Goal: Navigation & Orientation: Find specific page/section

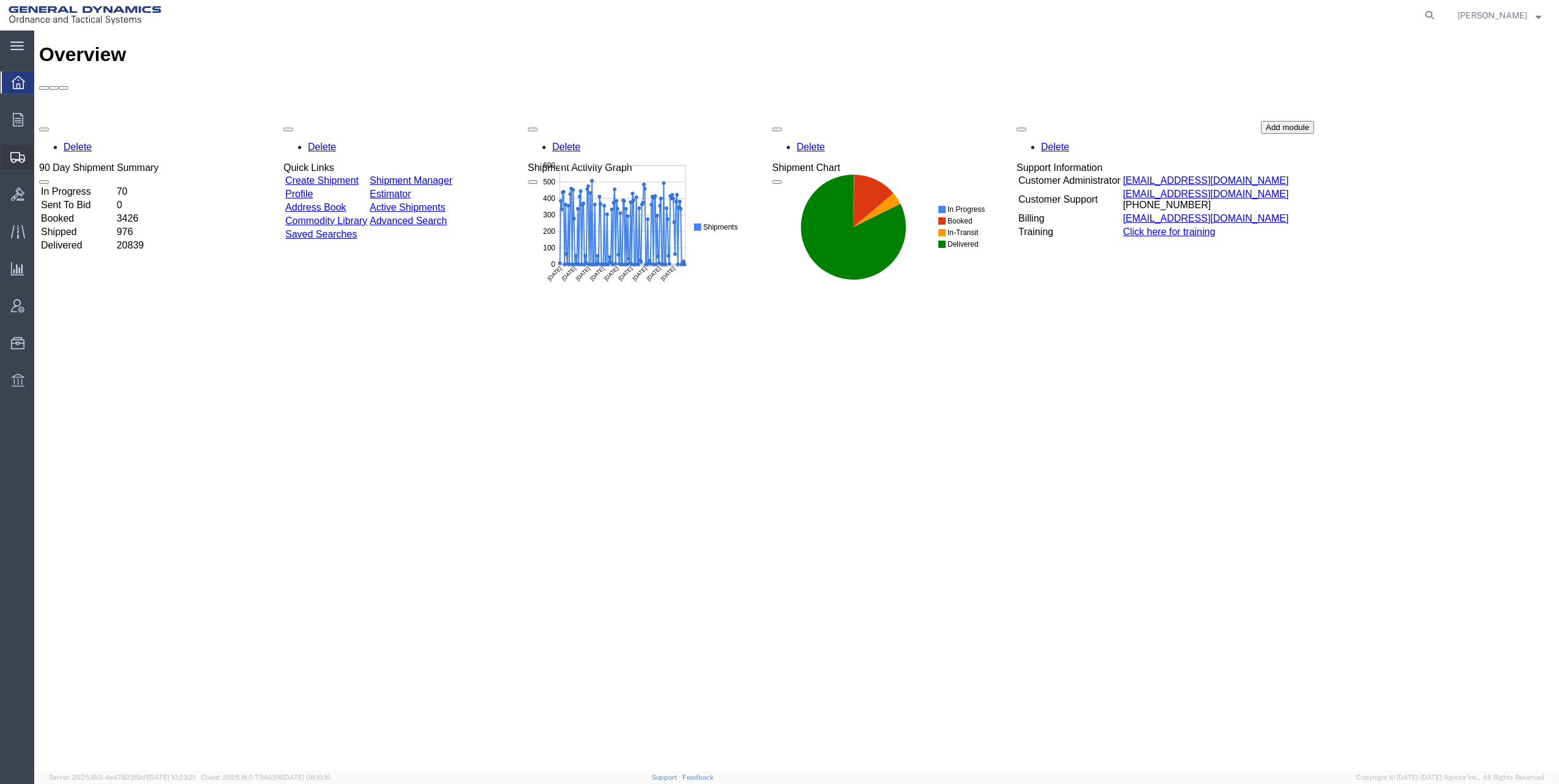
click at [42, 154] on span "Shipments" at bounding box center [37, 156] width 9 height 24
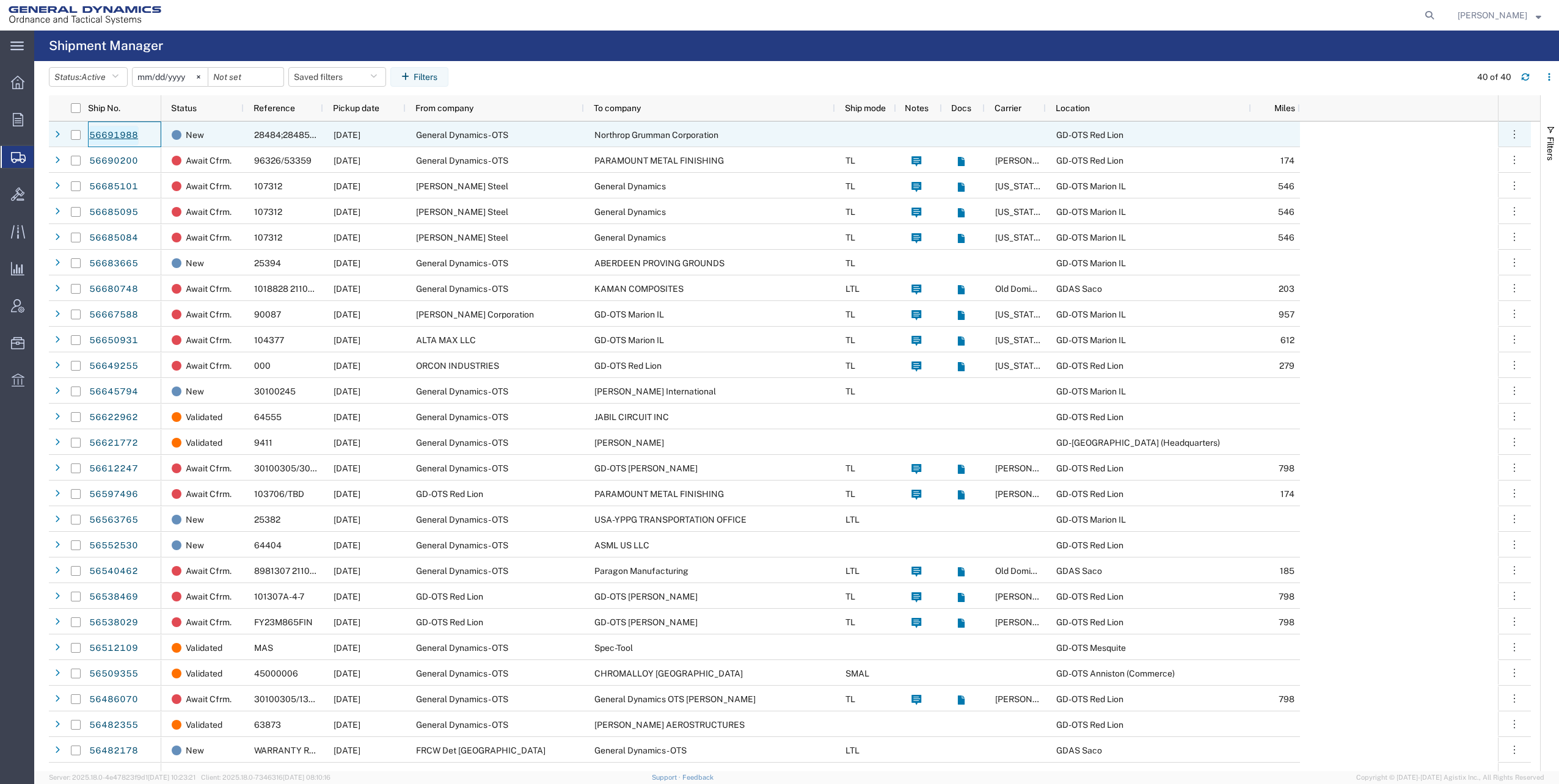
click at [115, 133] on link "56691988" at bounding box center [113, 135] width 50 height 20
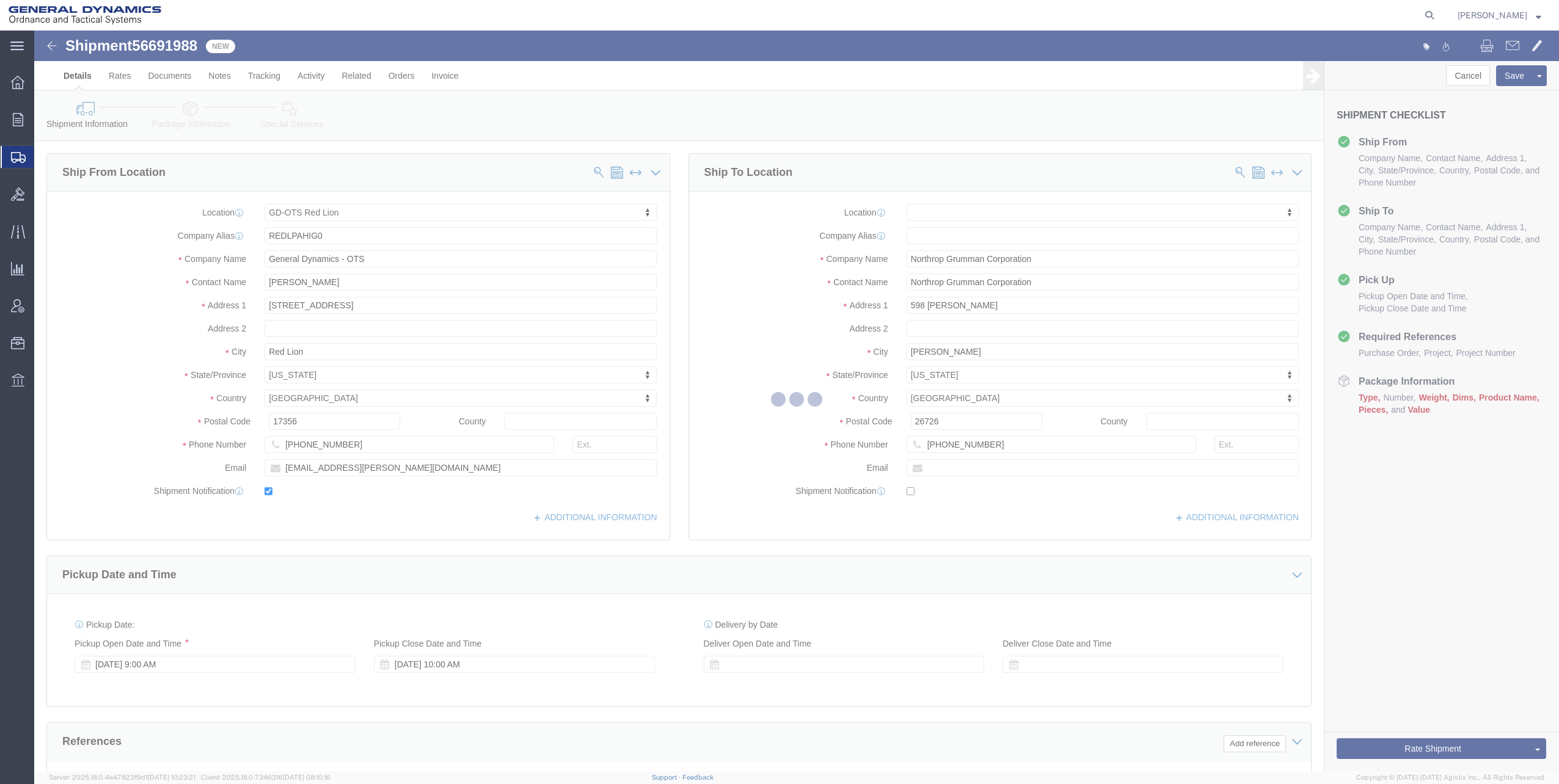
select select "310"
select select
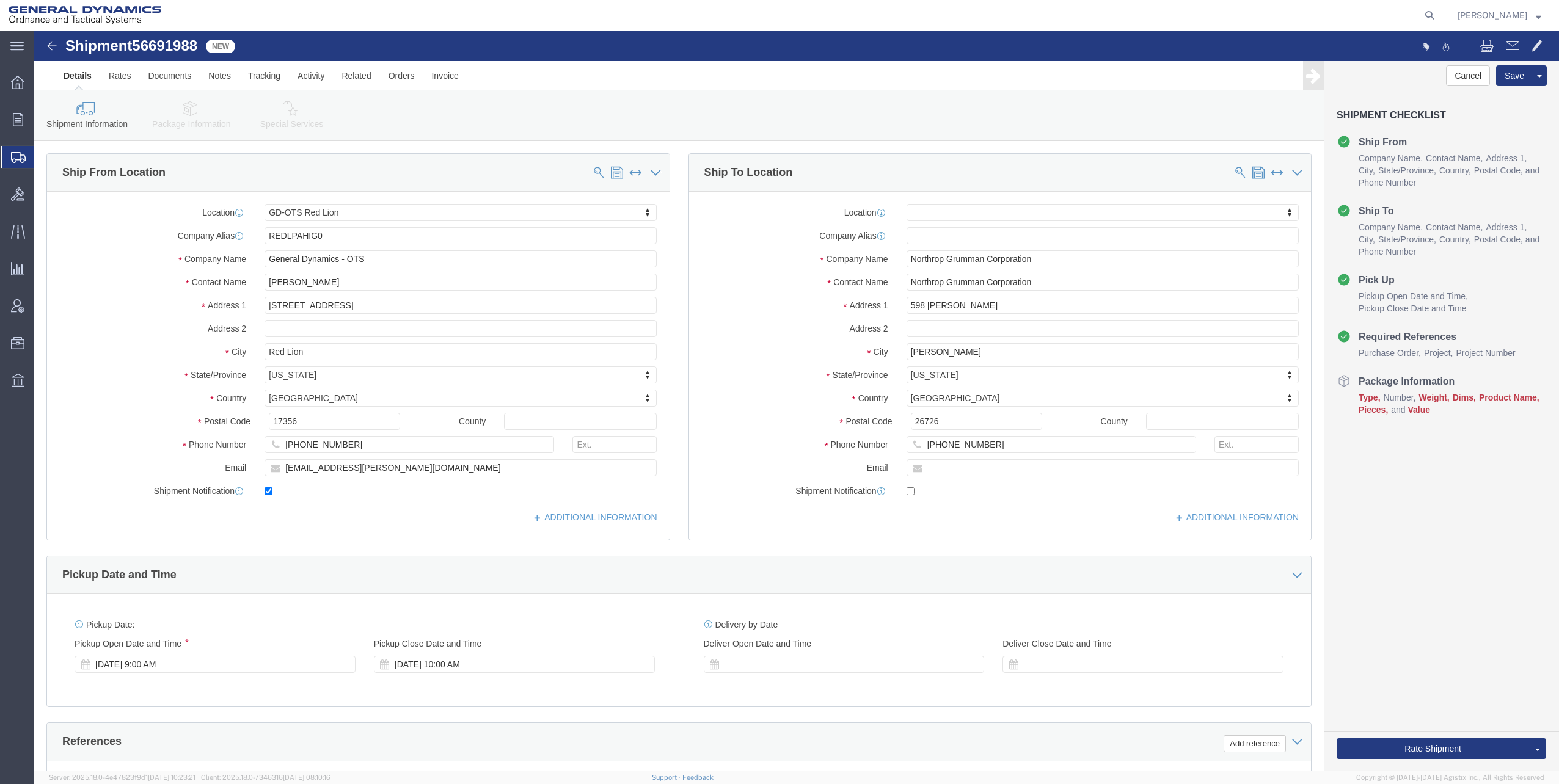
click icon
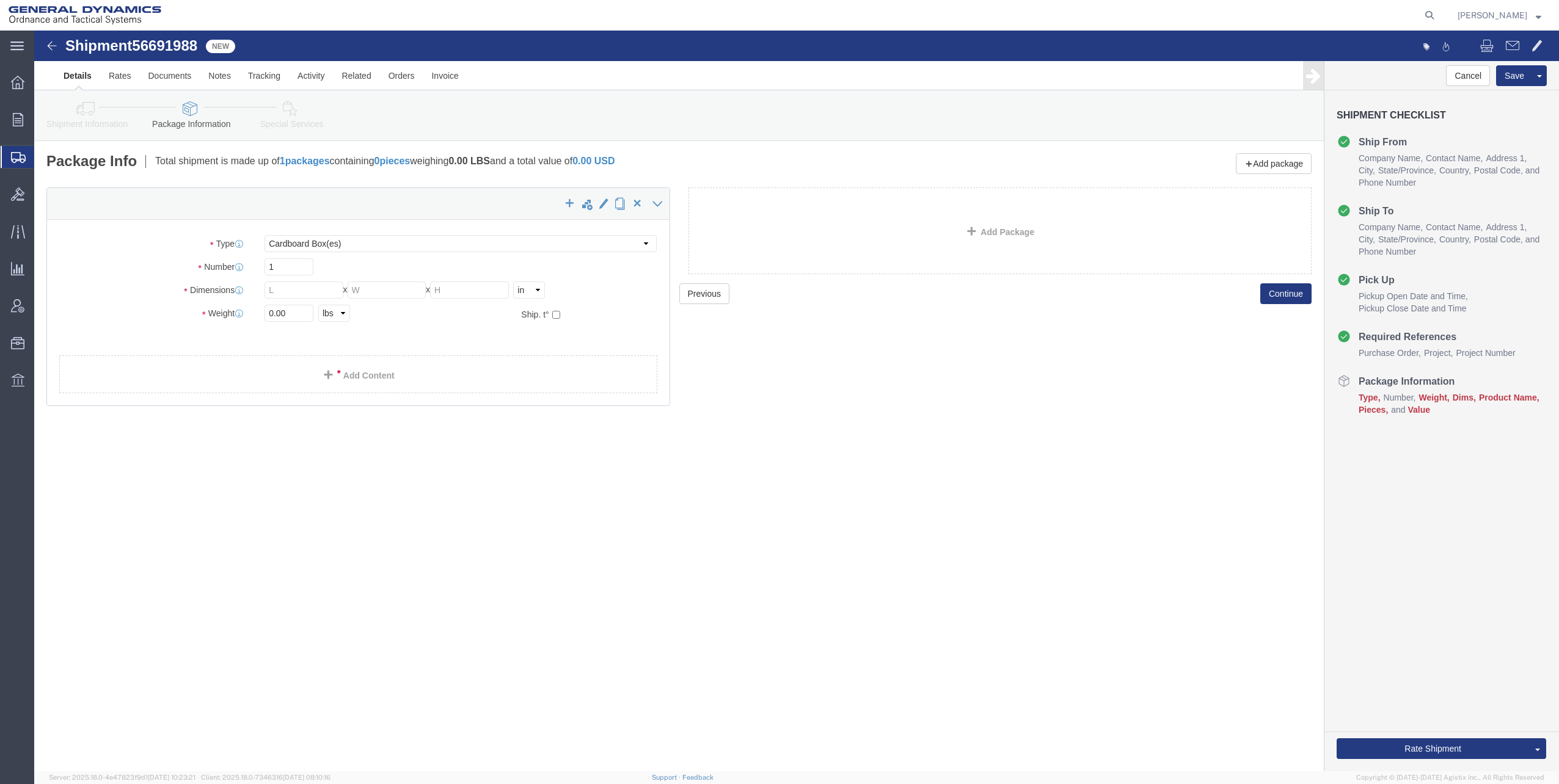
click at [43, 156] on span "Shipments" at bounding box center [38, 156] width 10 height 24
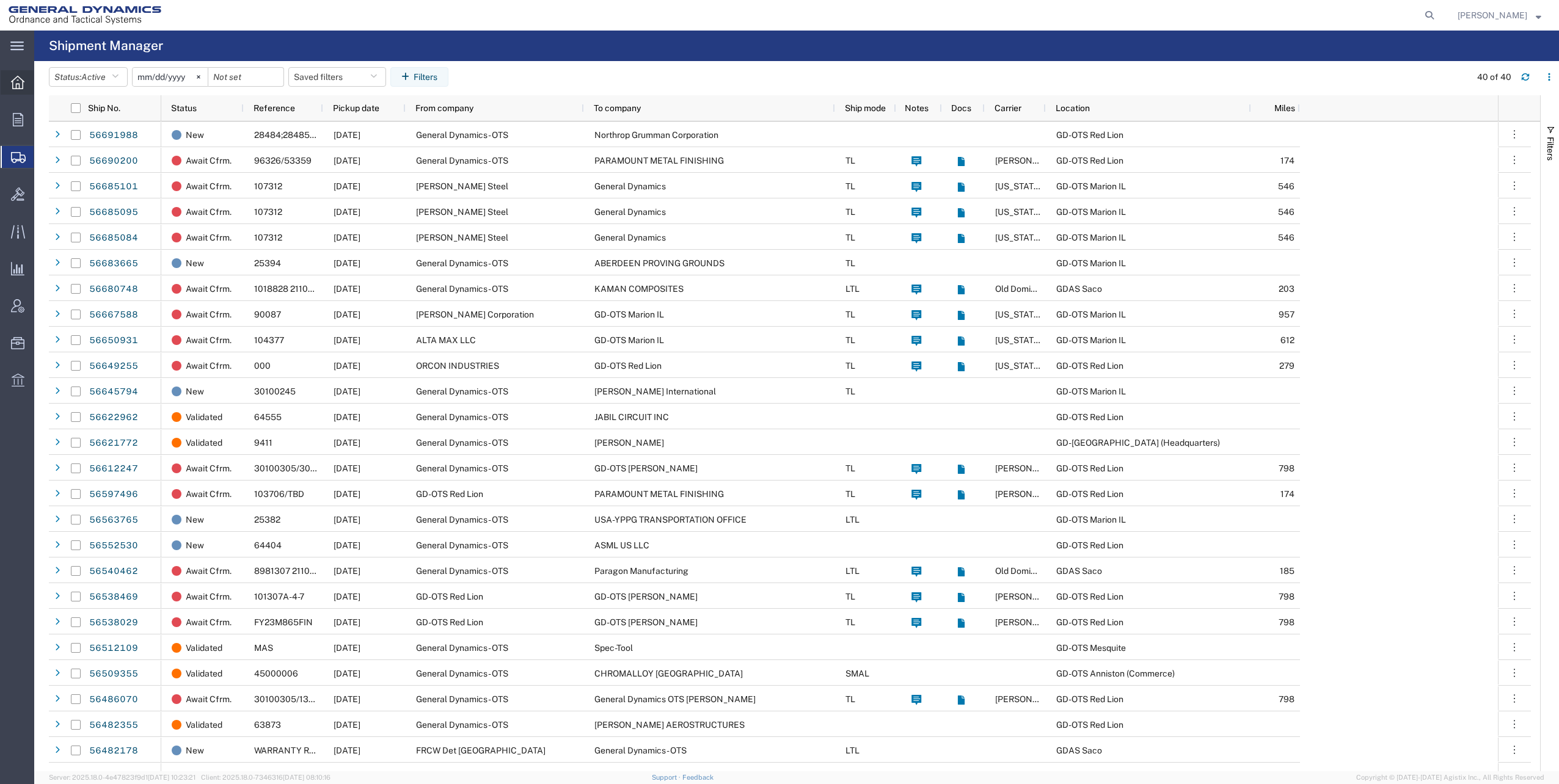
click at [20, 84] on icon at bounding box center [18, 82] width 14 height 14
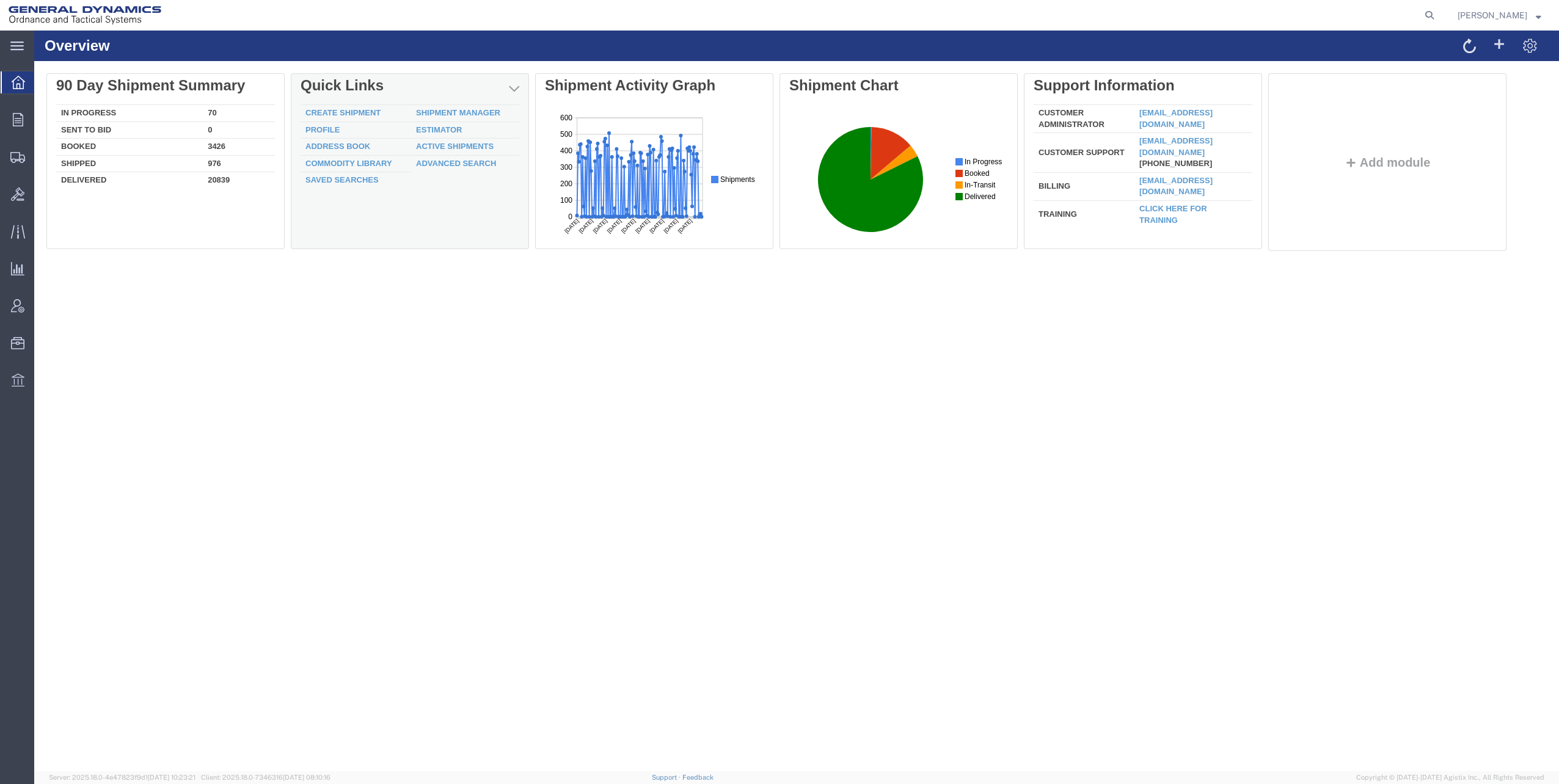
click at [453, 140] on td "Active Shipments" at bounding box center [465, 147] width 108 height 17
click at [452, 144] on div "Delete 90 Day Shipment Summary In Progress 70 Sent To Bid 0 Booked 3426 Shipped…" at bounding box center [797, 165] width 1500 height 183
click at [463, 147] on link "Active Shipments" at bounding box center [454, 146] width 78 height 9
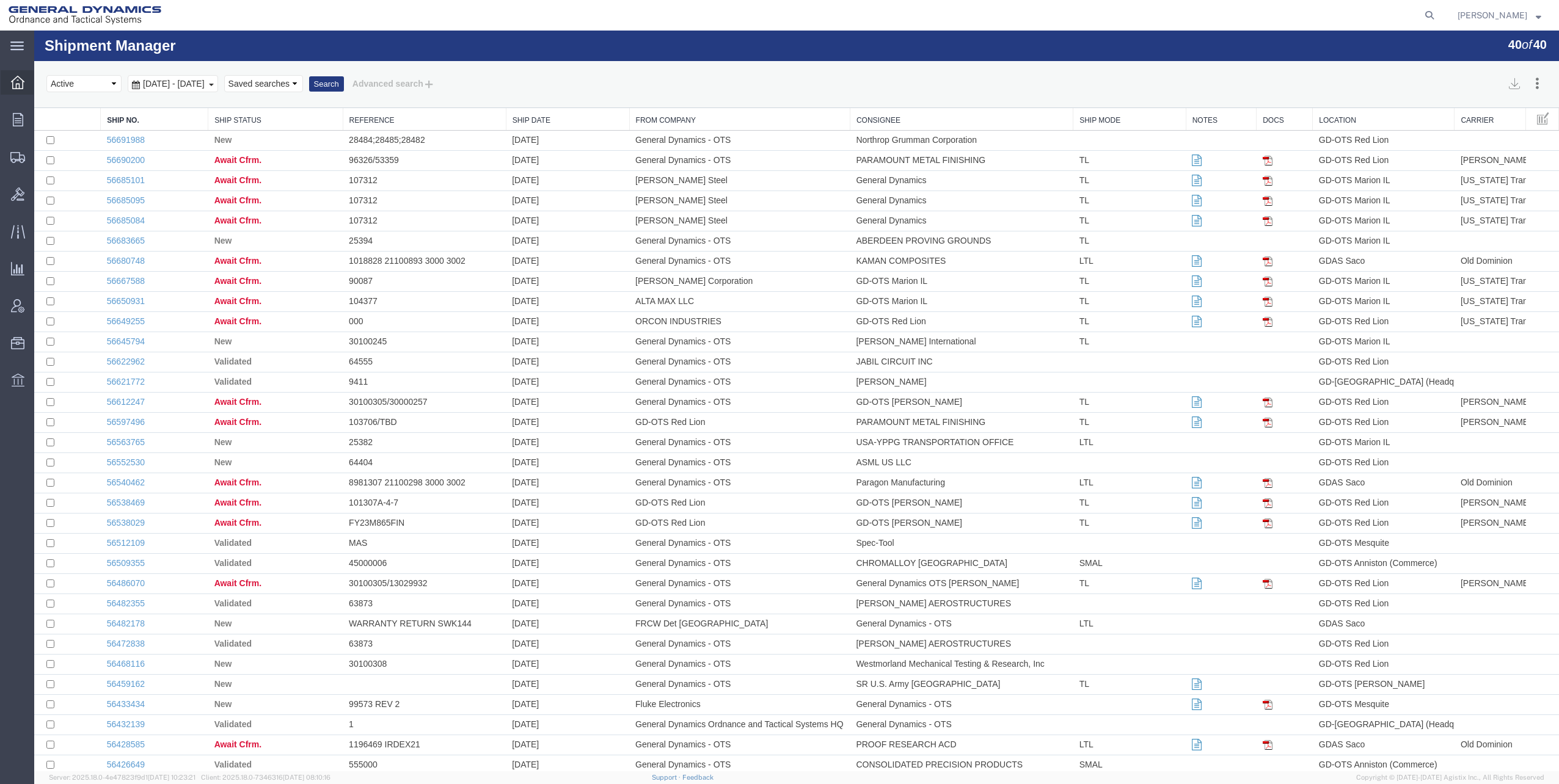
click at [14, 86] on icon at bounding box center [18, 82] width 14 height 14
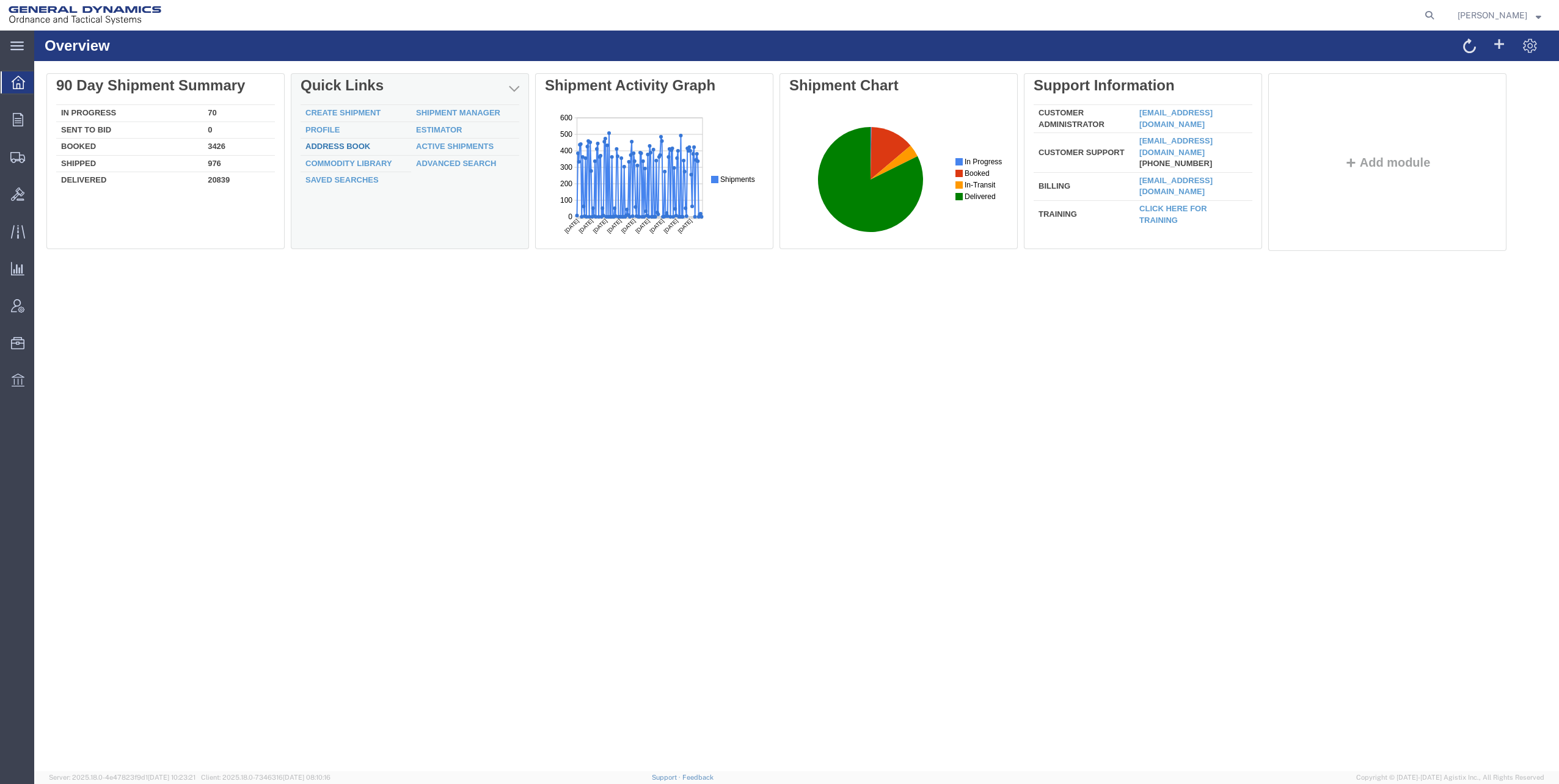
click at [326, 146] on link "Address Book" at bounding box center [337, 146] width 65 height 9
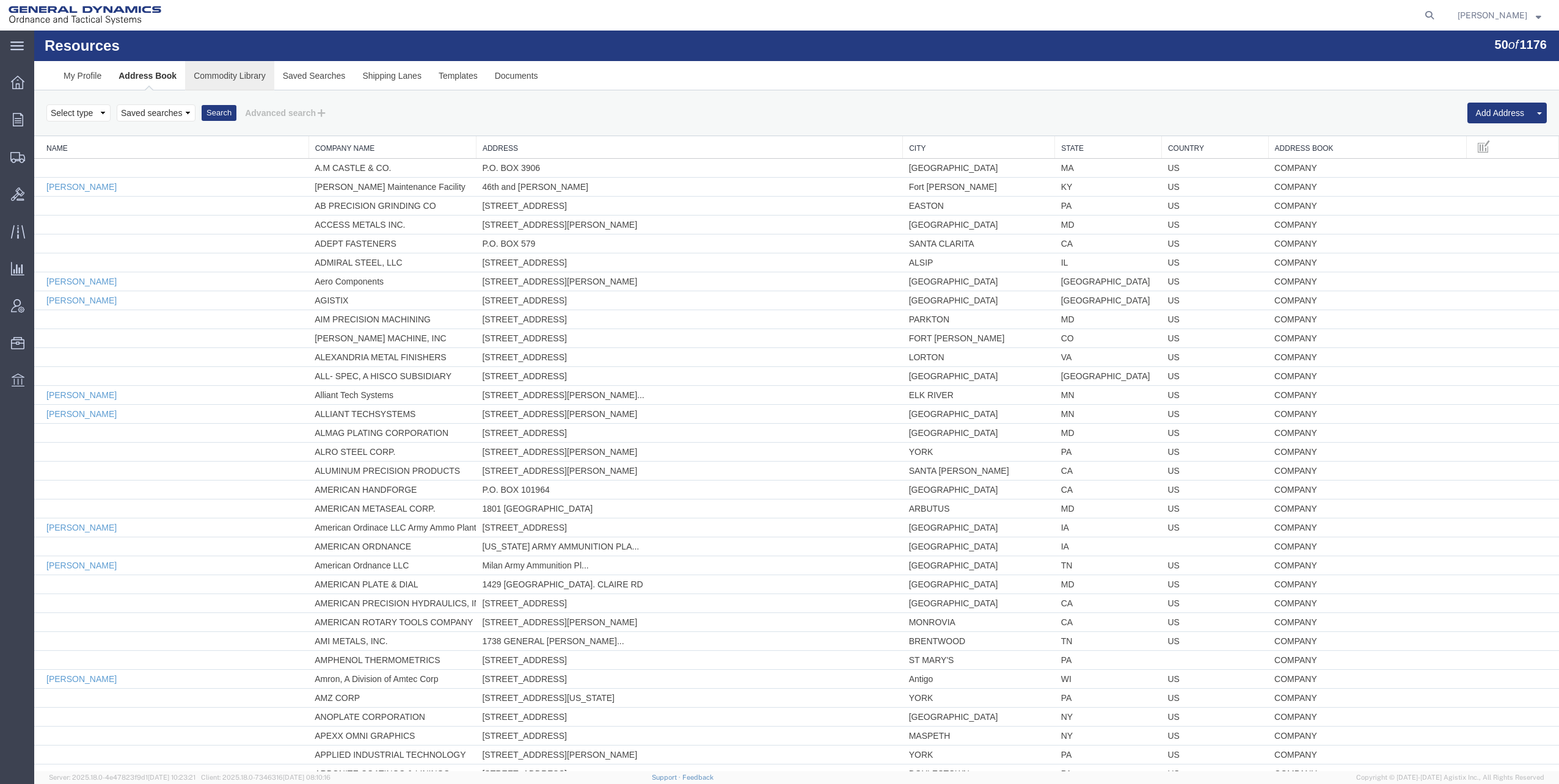
click at [222, 78] on link "Commodity Library" at bounding box center [229, 75] width 88 height 29
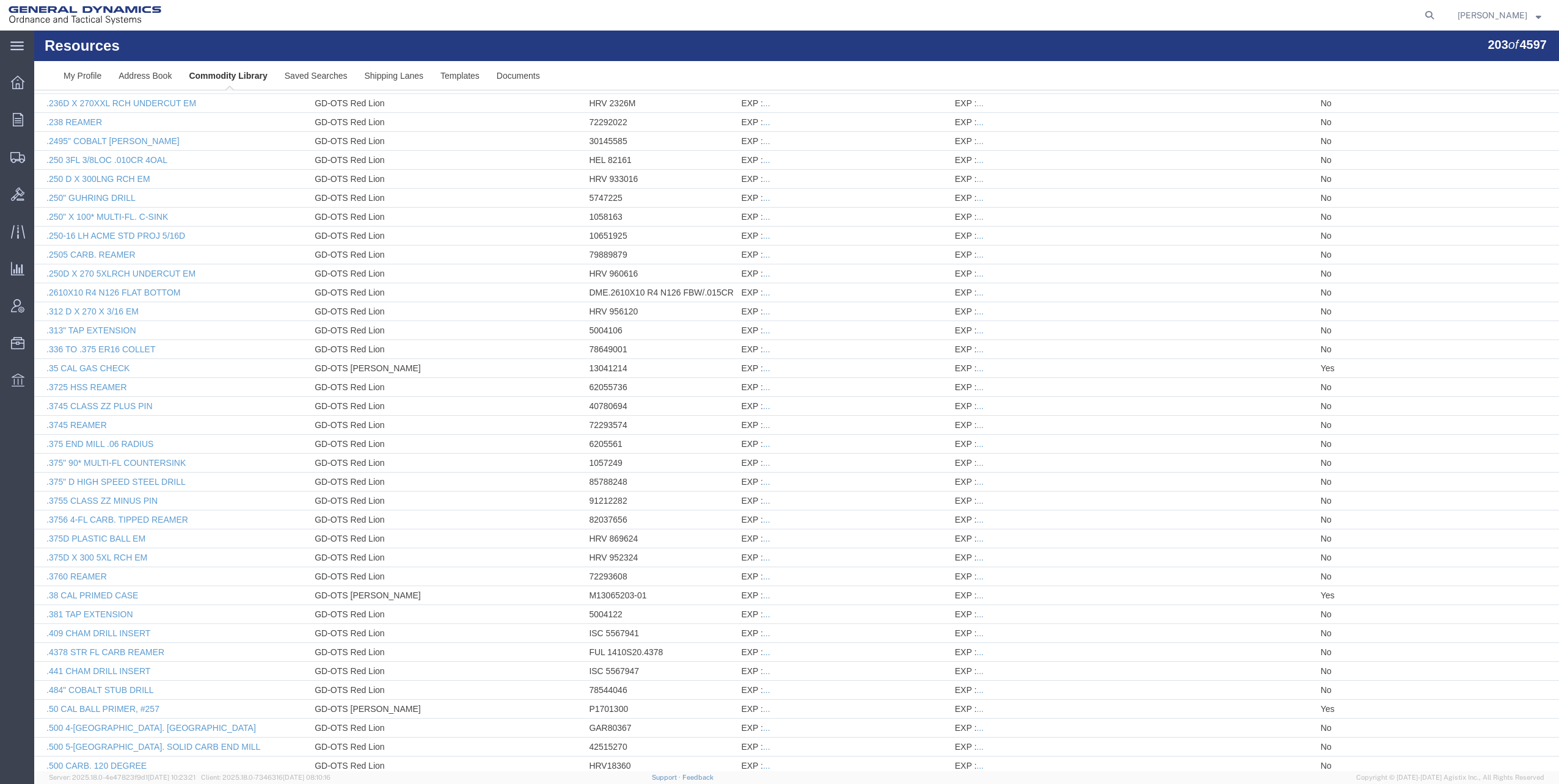
scroll to position [3243, 0]
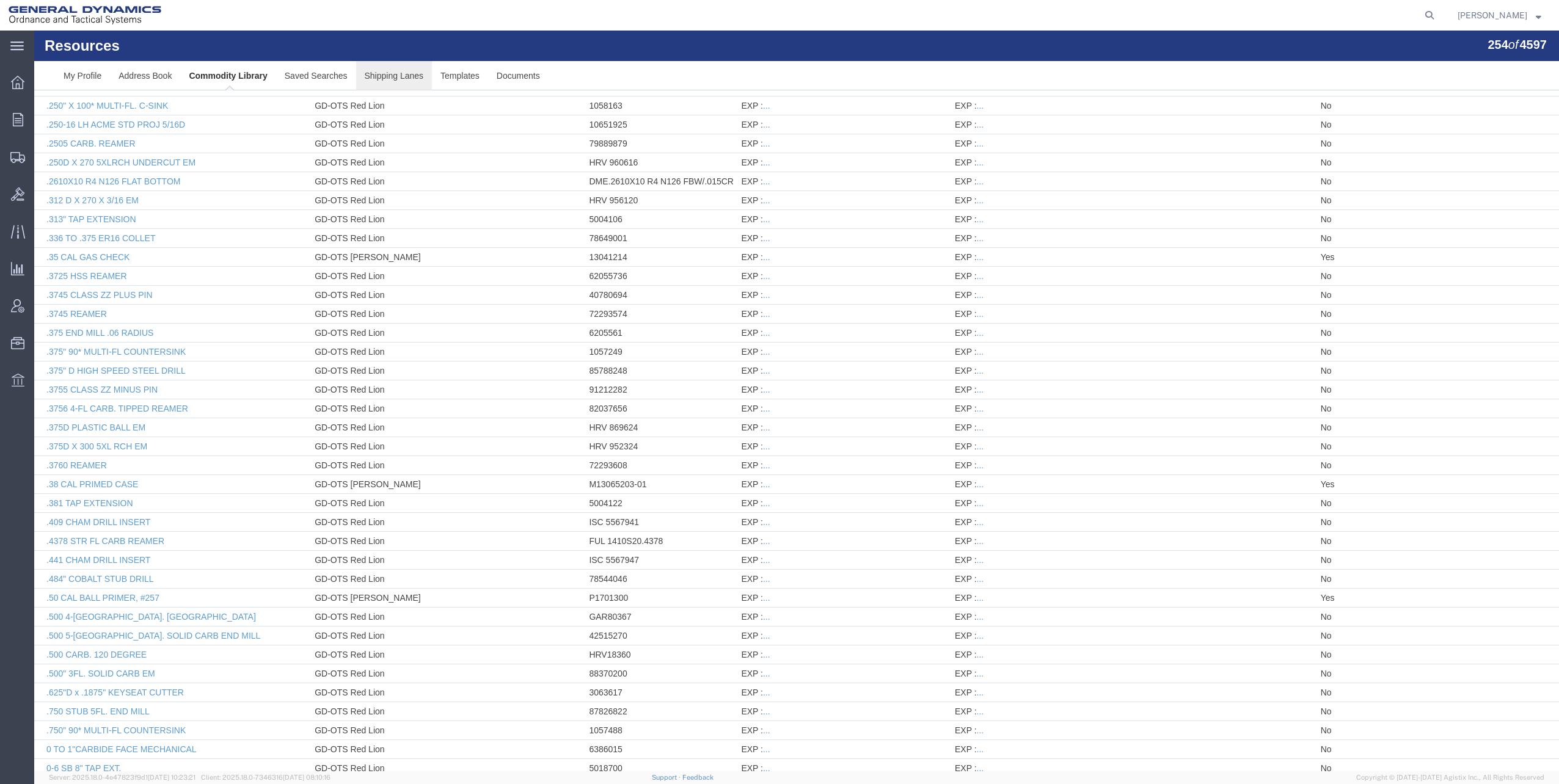
click at [390, 77] on link "Shipping Lanes" at bounding box center [394, 75] width 77 height 29
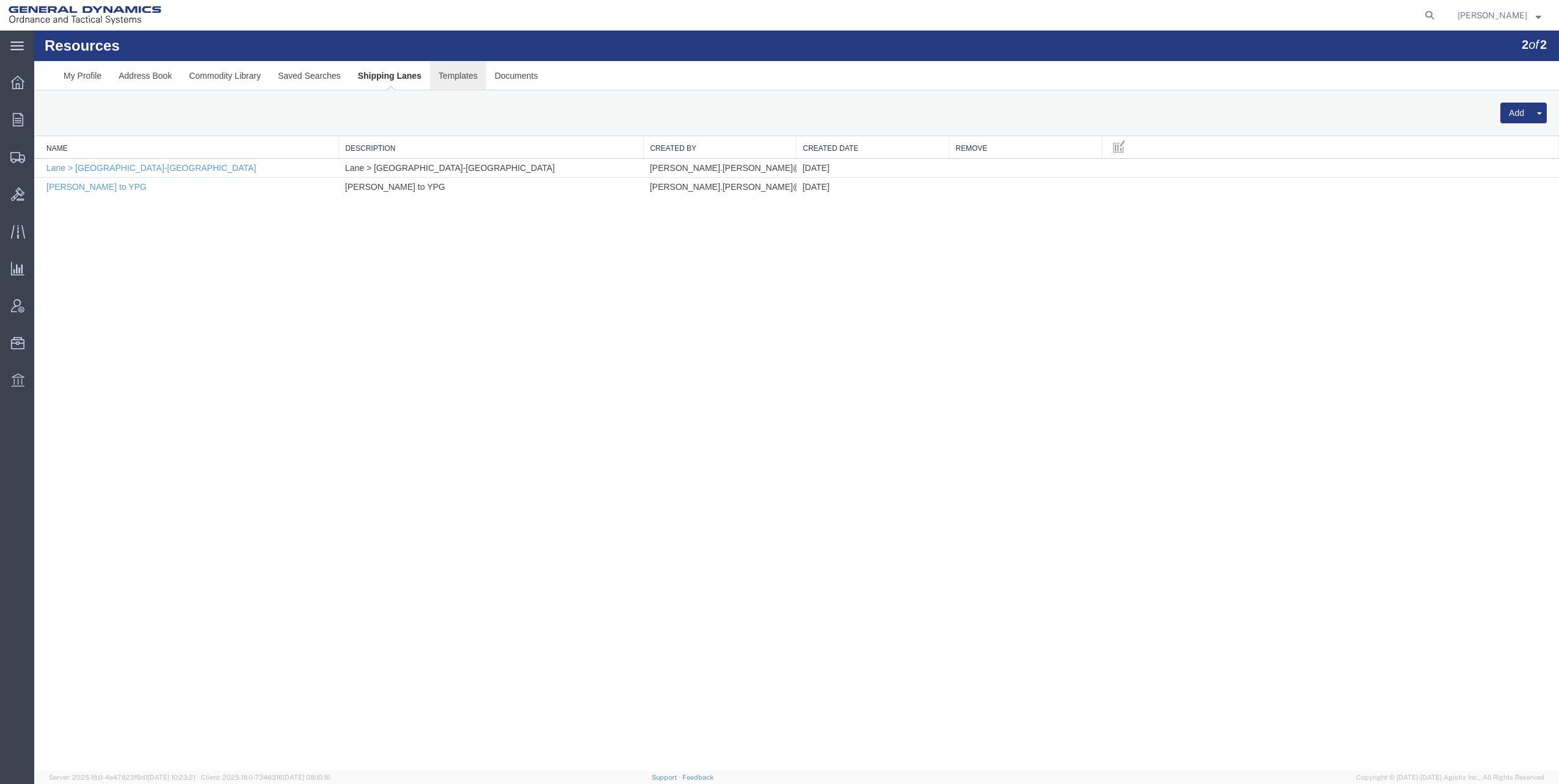
click at [450, 76] on link "Templates" at bounding box center [458, 75] width 56 height 29
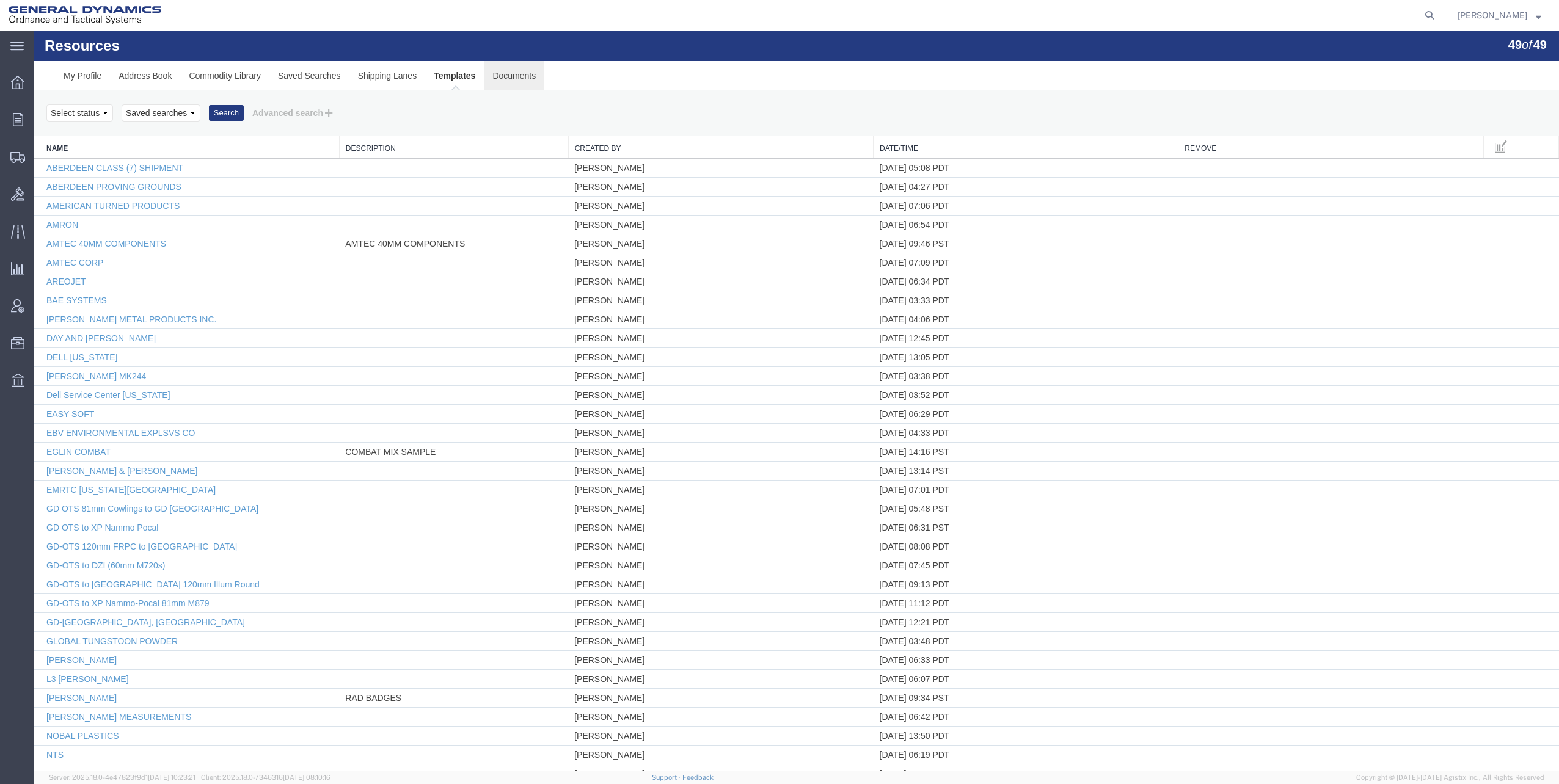
click at [510, 75] on link "Documents" at bounding box center [514, 75] width 60 height 29
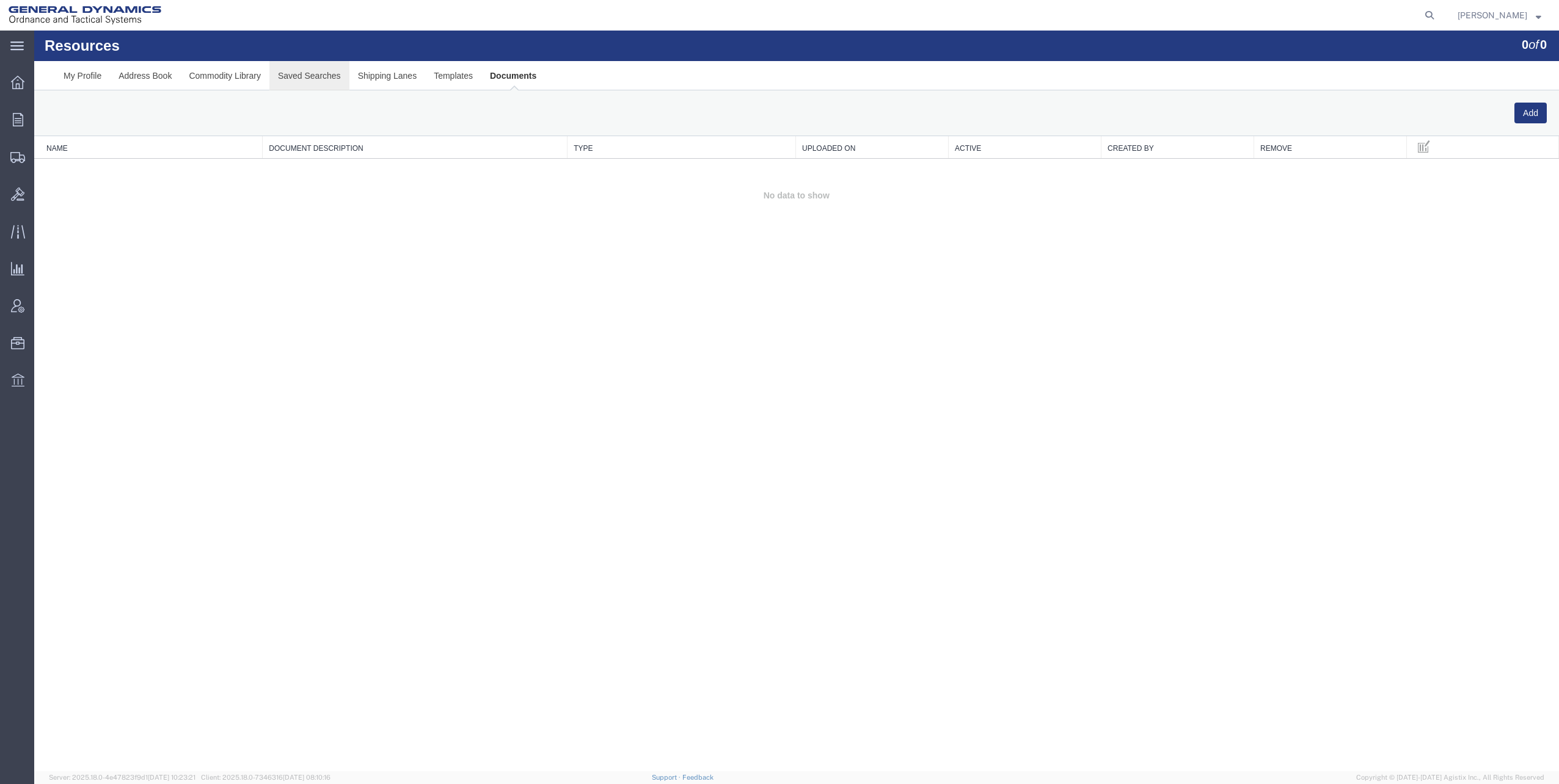
click at [298, 76] on link "Saved Searches" at bounding box center [309, 75] width 80 height 29
